Goal: Information Seeking & Learning: Compare options

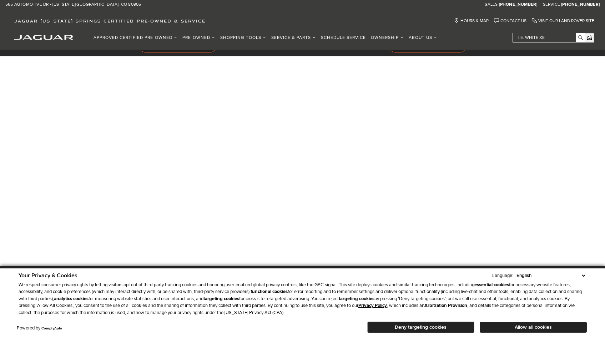
scroll to position [247, 0]
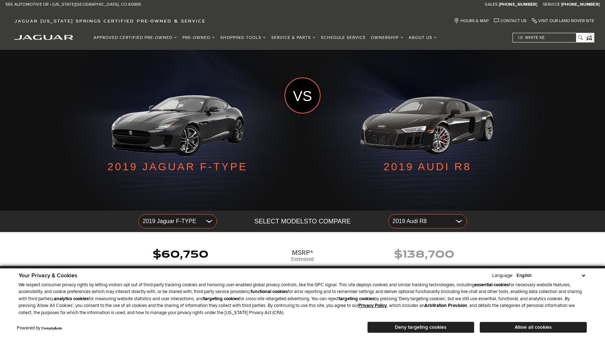
scroll to position [45, 0]
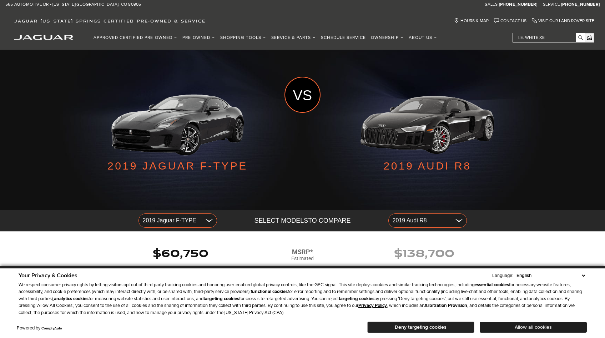
click at [518, 326] on button "Allow all cookies" at bounding box center [533, 327] width 107 height 11
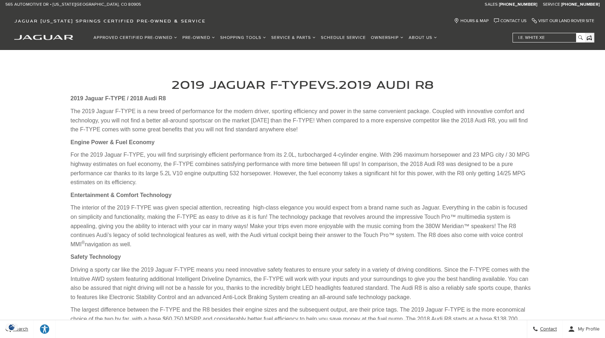
scroll to position [445, 0]
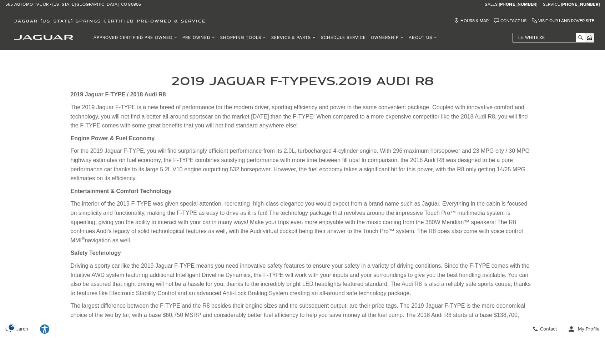
click at [308, 166] on p "For the 2019 Jaguar F-TYPE, you will find surprisingly efficient performance fr…" at bounding box center [303, 164] width 464 height 36
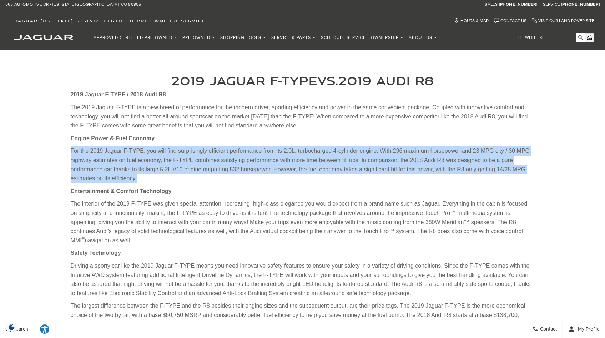
click at [308, 166] on p "For the 2019 Jaguar F-TYPE, you will find surprisingly efficient performance fr…" at bounding box center [303, 164] width 464 height 36
click at [298, 165] on p "For the 2019 Jaguar F-TYPE, you will find surprisingly efficient performance fr…" at bounding box center [303, 164] width 464 height 36
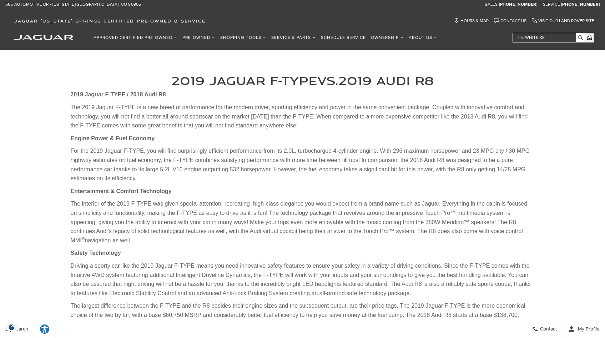
click at [298, 165] on p "For the 2019 Jaguar F-TYPE, you will find surprisingly efficient performance fr…" at bounding box center [303, 164] width 464 height 36
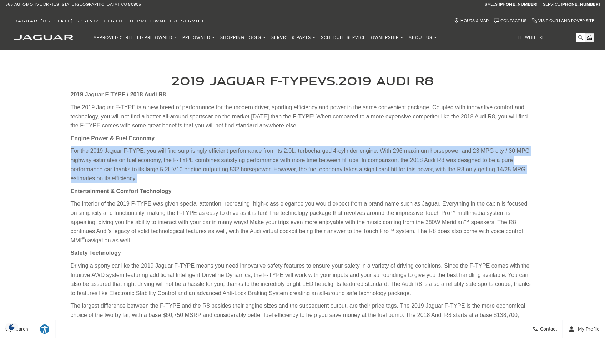
click at [302, 166] on p "For the 2019 Jaguar F-TYPE, you will find surprisingly efficient performance fr…" at bounding box center [303, 164] width 464 height 36
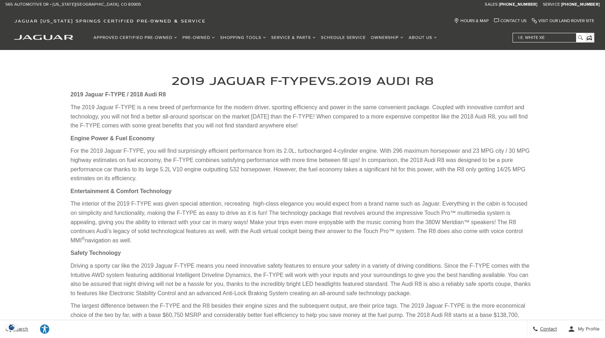
click at [302, 166] on p "For the 2019 Jaguar F-TYPE, you will find surprisingly efficient performance fr…" at bounding box center [303, 164] width 464 height 36
click at [302, 165] on p "For the 2019 Jaguar F-TYPE, you will find surprisingly efficient performance fr…" at bounding box center [303, 164] width 464 height 36
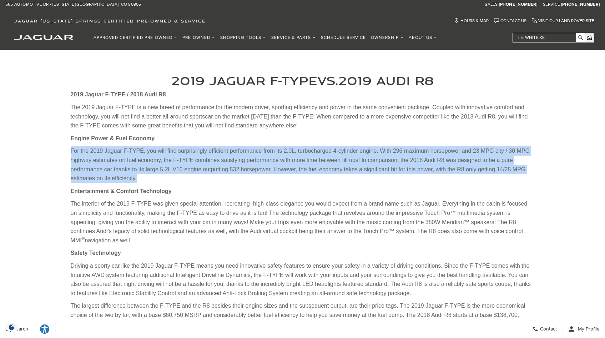
click at [309, 166] on p "For the 2019 Jaguar F-TYPE, you will find surprisingly efficient performance fr…" at bounding box center [303, 164] width 464 height 36
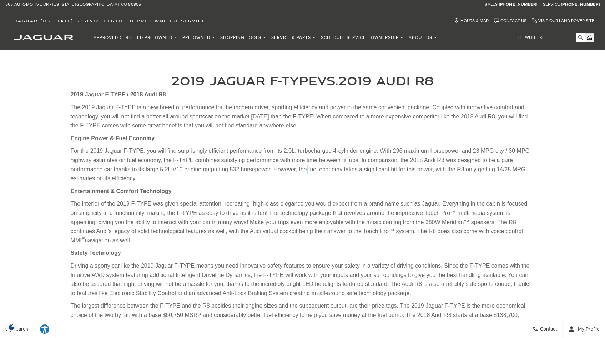
click at [309, 166] on p "For the 2019 Jaguar F-TYPE, you will find surprisingly efficient performance fr…" at bounding box center [303, 164] width 464 height 36
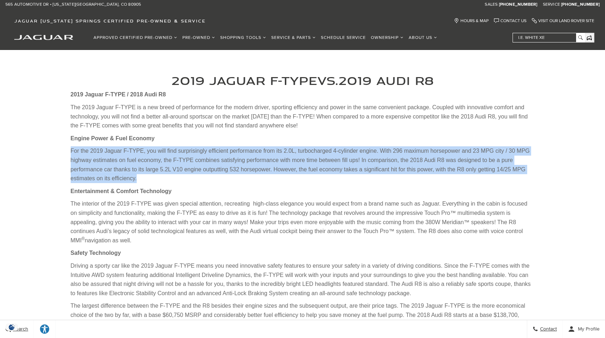
click at [315, 167] on p "For the 2019 Jaguar F-TYPE, you will find surprisingly efficient performance fr…" at bounding box center [303, 164] width 464 height 36
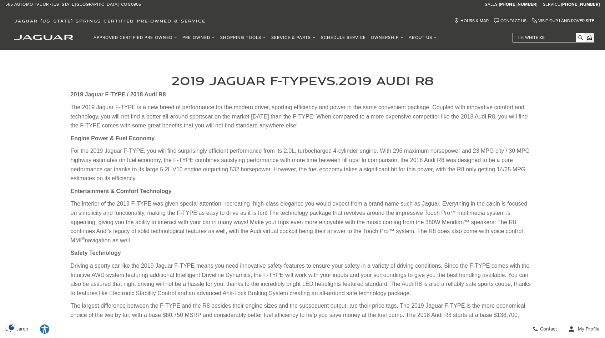
click at [315, 167] on p "For the 2019 Jaguar F-TYPE, you will find surprisingly efficient performance fr…" at bounding box center [303, 164] width 464 height 36
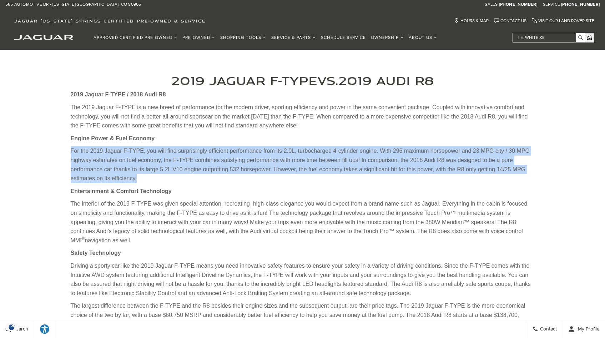
click at [317, 169] on p "For the 2019 Jaguar F-TYPE, you will find surprisingly efficient performance fr…" at bounding box center [303, 164] width 464 height 36
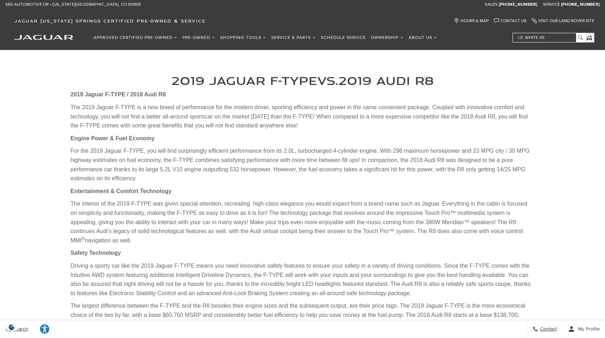
click at [317, 169] on p "For the 2019 Jaguar F-TYPE, you will find surprisingly efficient performance fr…" at bounding box center [303, 164] width 464 height 36
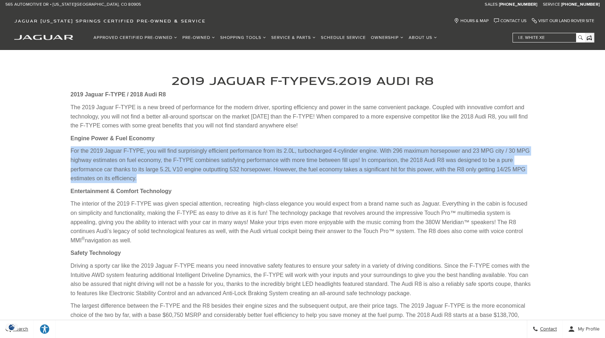
click at [306, 170] on p "For the 2019 Jaguar F-TYPE, you will find surprisingly efficient performance fr…" at bounding box center [303, 164] width 464 height 36
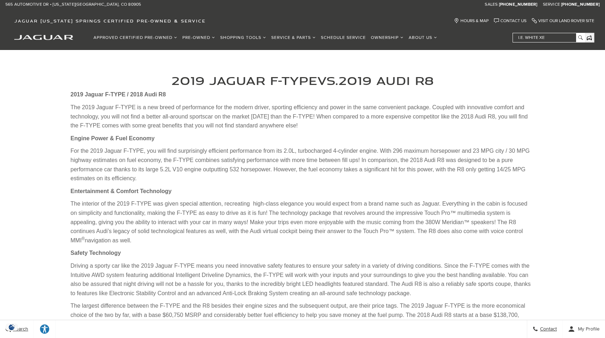
click at [306, 170] on p "For the 2019 Jaguar F-TYPE, you will find surprisingly efficient performance fr…" at bounding box center [303, 164] width 464 height 36
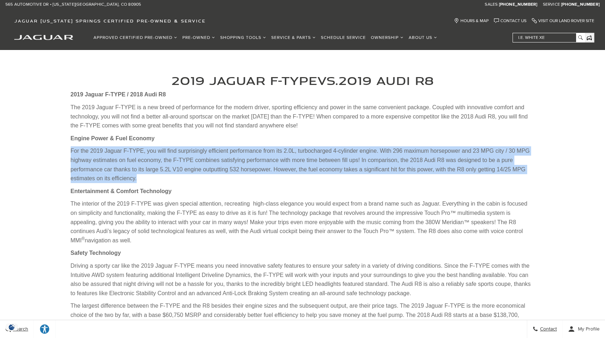
click at [306, 170] on p "For the 2019 Jaguar F-TYPE, you will find surprisingly efficient performance fr…" at bounding box center [303, 164] width 464 height 36
click at [310, 171] on p "For the 2019 Jaguar F-TYPE, you will find surprisingly efficient performance fr…" at bounding box center [303, 164] width 464 height 36
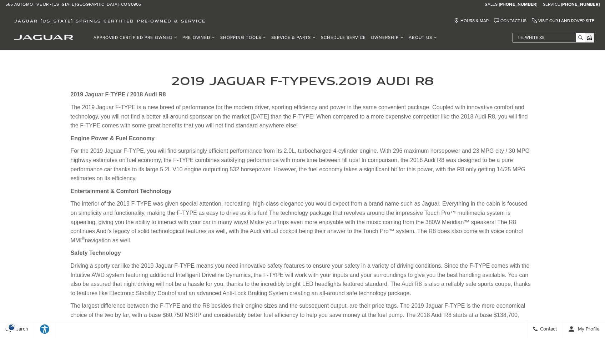
click at [310, 171] on p "For the 2019 Jaguar F-TYPE, you will find surprisingly efficient performance fr…" at bounding box center [303, 164] width 464 height 36
click at [318, 180] on p "For the 2019 Jaguar F-TYPE, you will find surprisingly efficient performance fr…" at bounding box center [303, 164] width 464 height 36
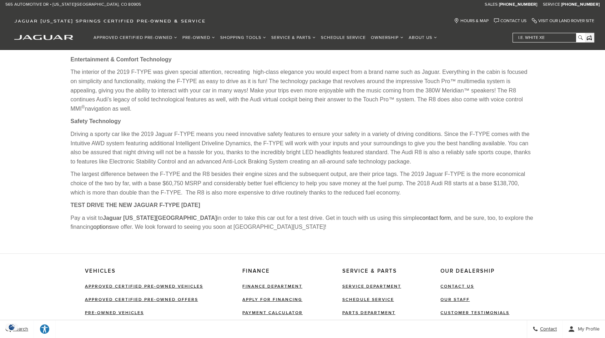
scroll to position [570, 0]
